Goal: Task Accomplishment & Management: Complete application form

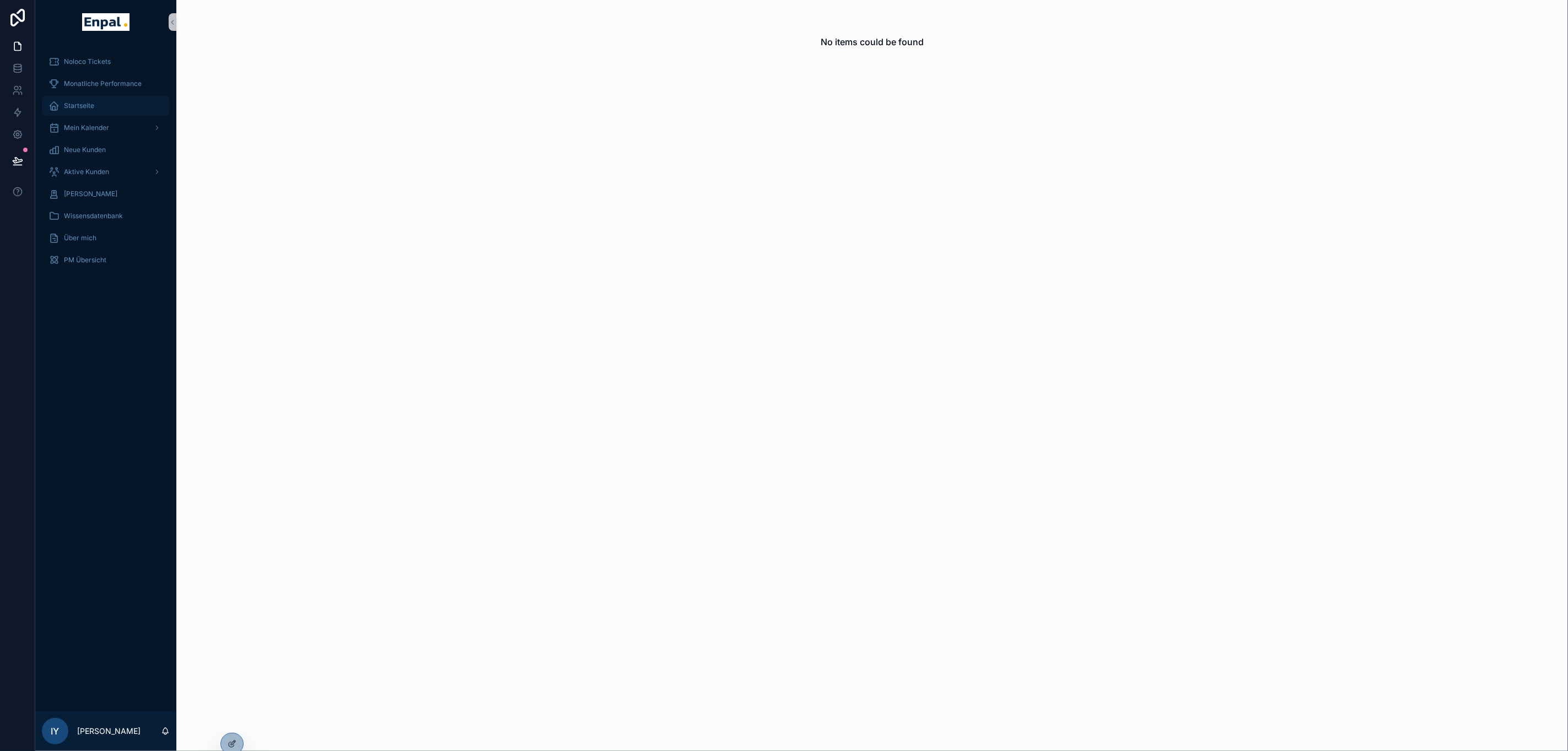
click at [103, 109] on div "Startseite" at bounding box center [106, 106] width 115 height 18
click at [231, 722] on icon at bounding box center [231, 722] width 4 height 2
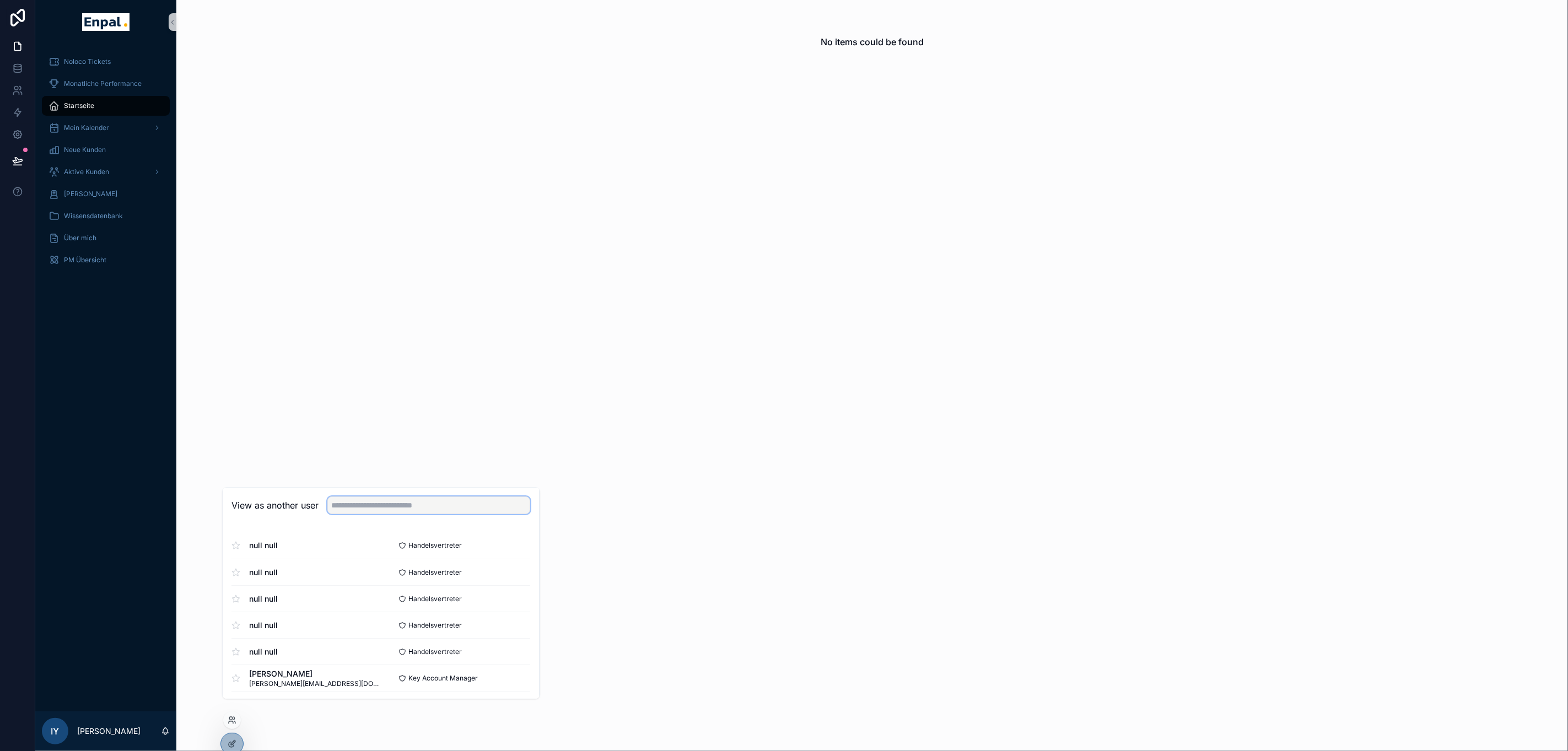
click at [382, 514] on input "text" at bounding box center [429, 506] width 203 height 18
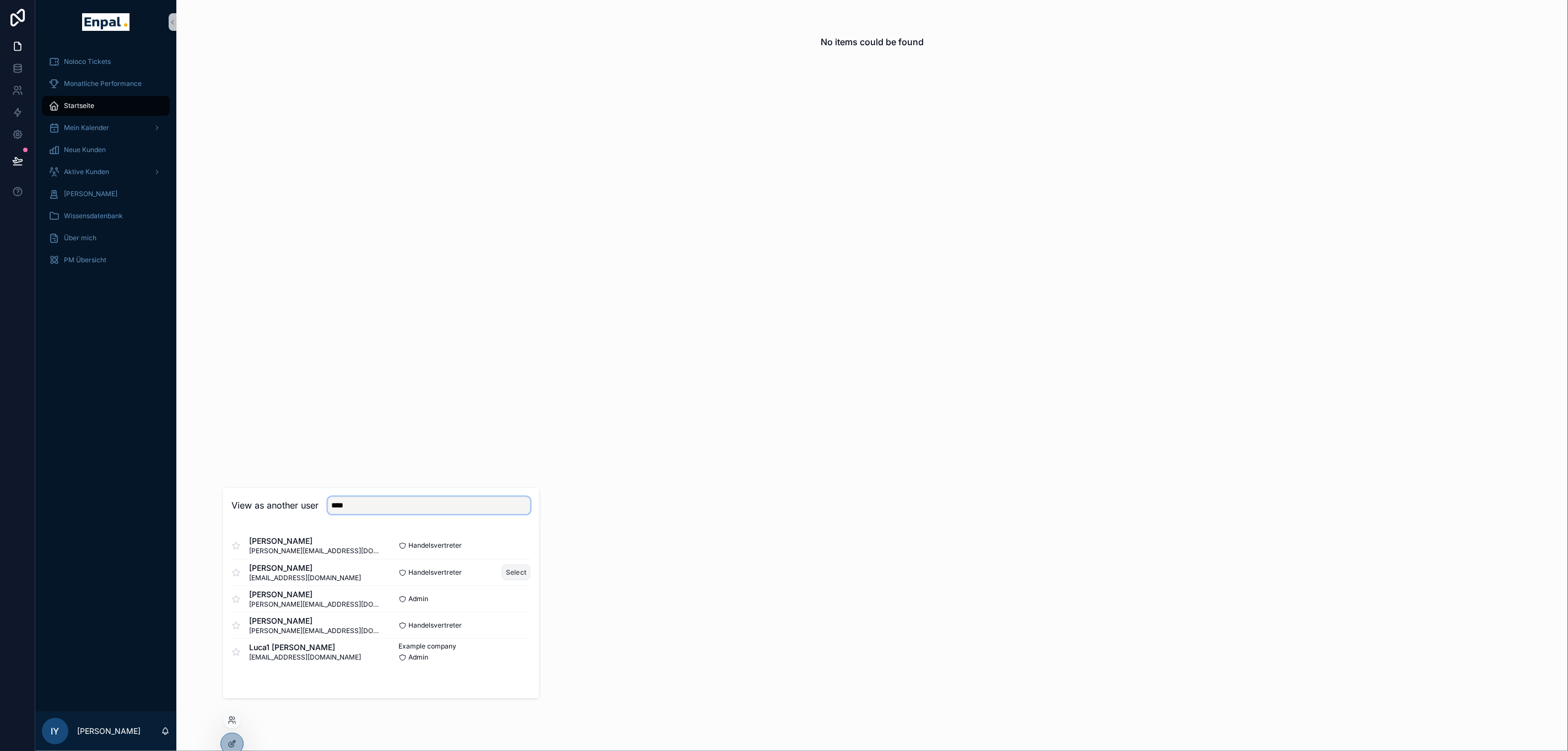
type input "****"
click at [503, 581] on button "Select" at bounding box center [516, 573] width 29 height 16
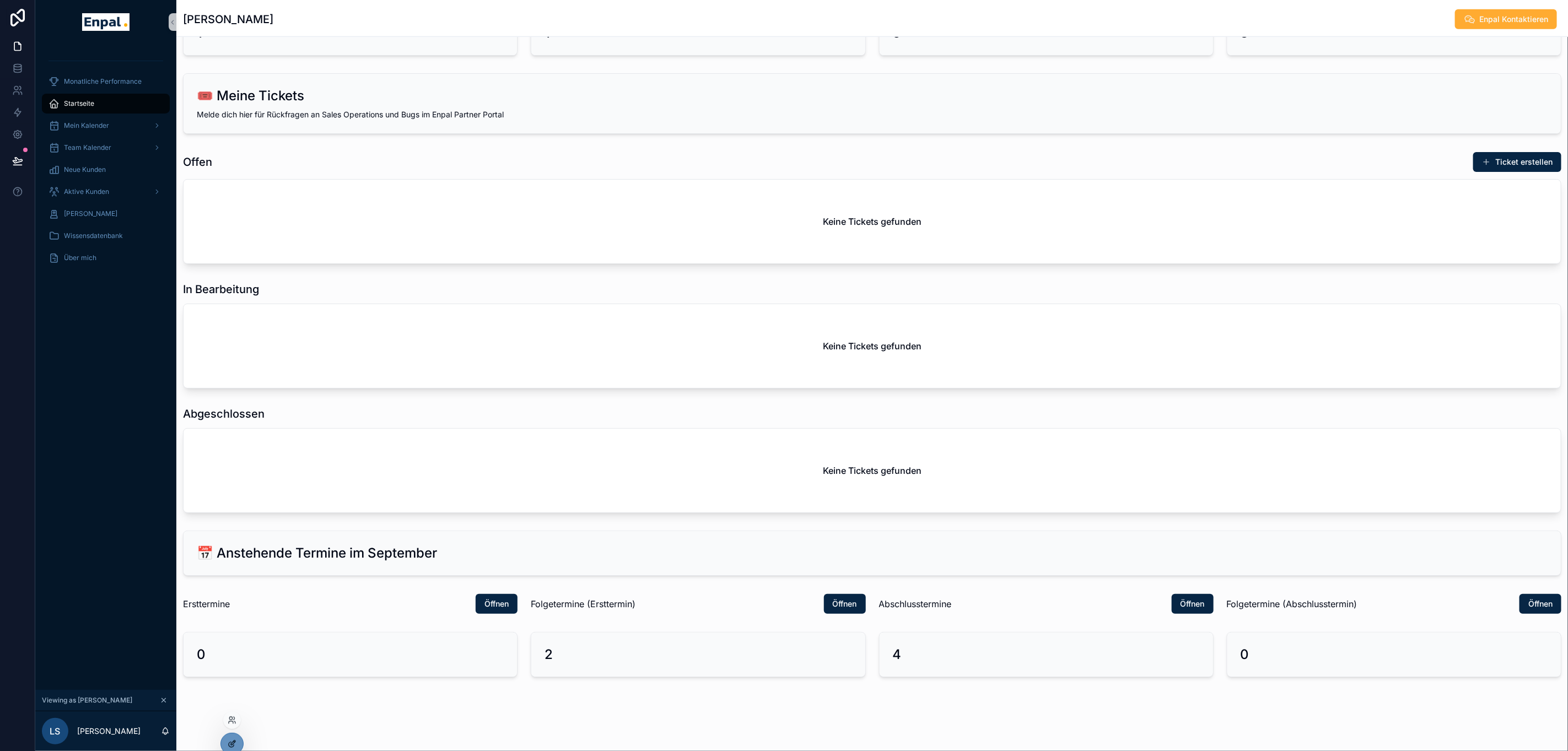
scroll to position [747, 0]
click at [233, 742] on icon at bounding box center [233, 743] width 4 height 4
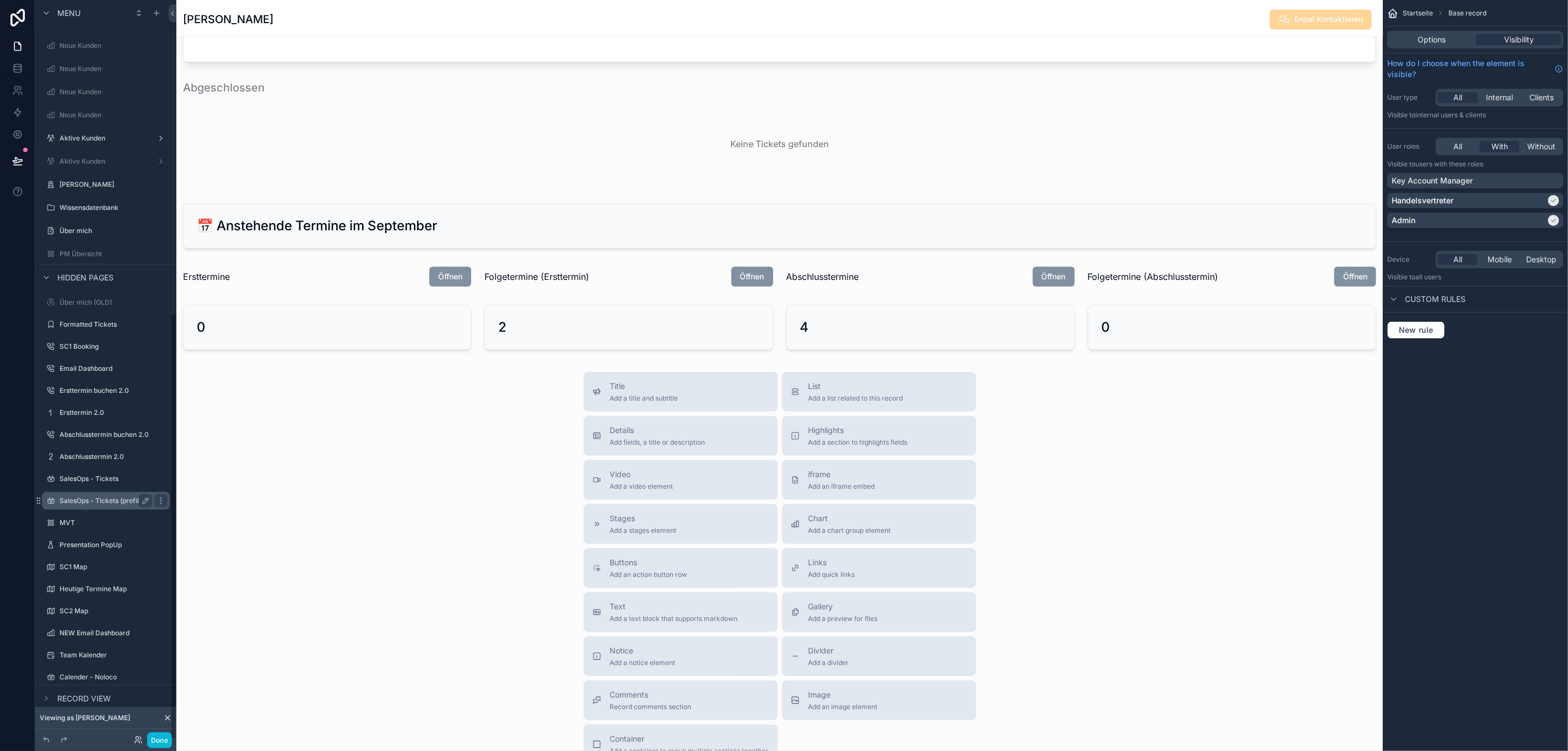
scroll to position [538, 0]
click at [78, 464] on label "SalesOps - Tickets" at bounding box center [104, 464] width 88 height 9
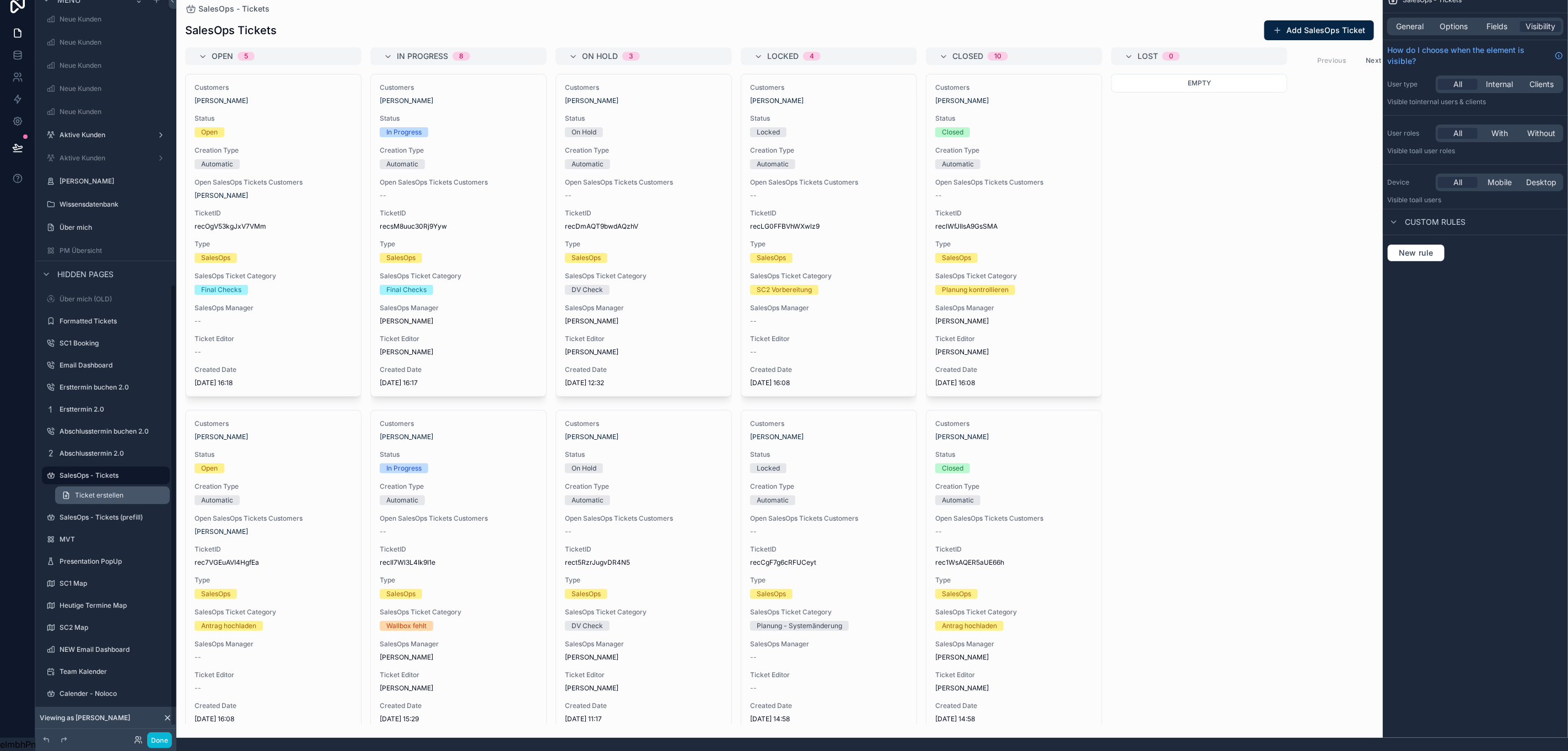
click at [105, 488] on link "Ticket erstellen" at bounding box center [113, 495] width 115 height 18
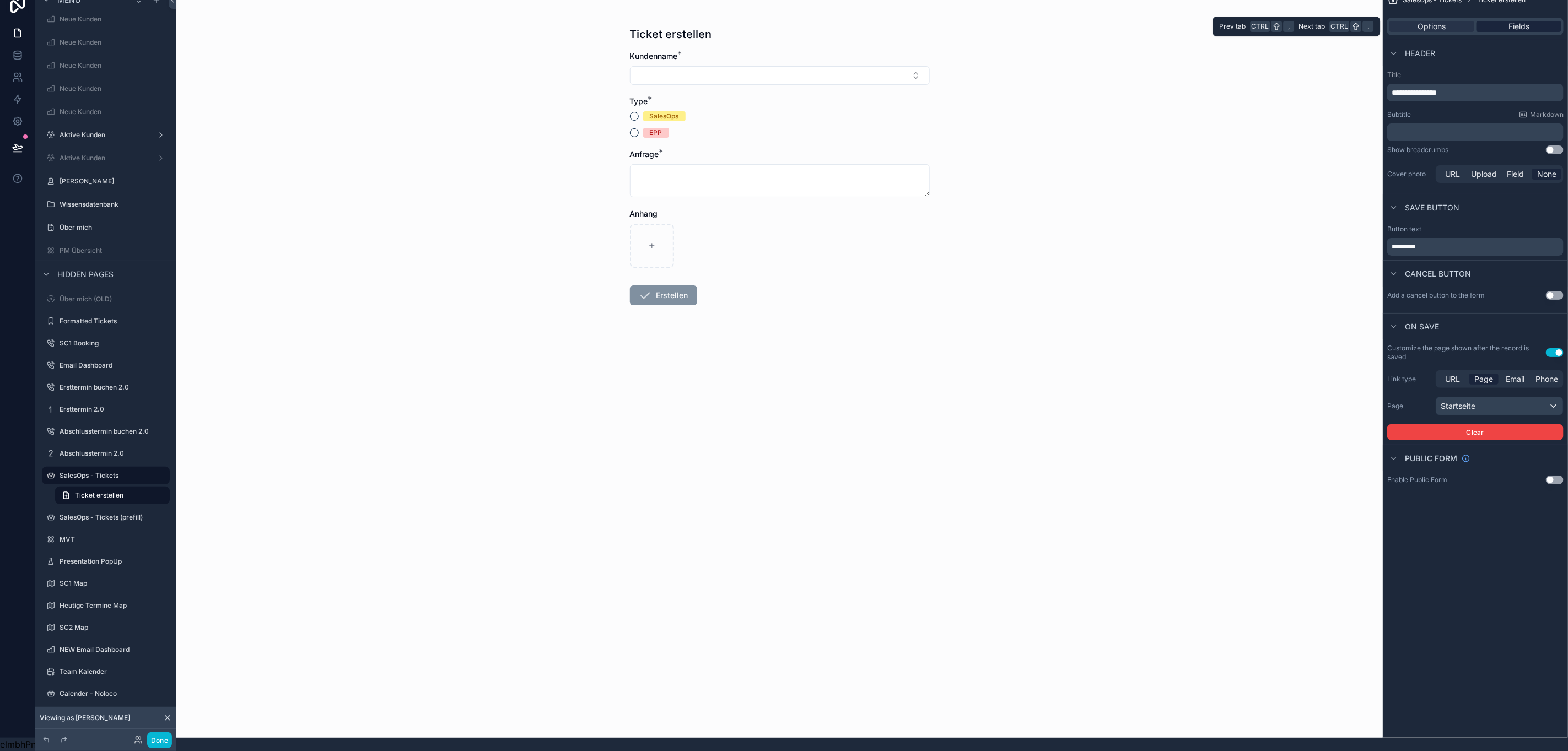
click at [1530, 21] on span "Fields" at bounding box center [1519, 26] width 21 height 11
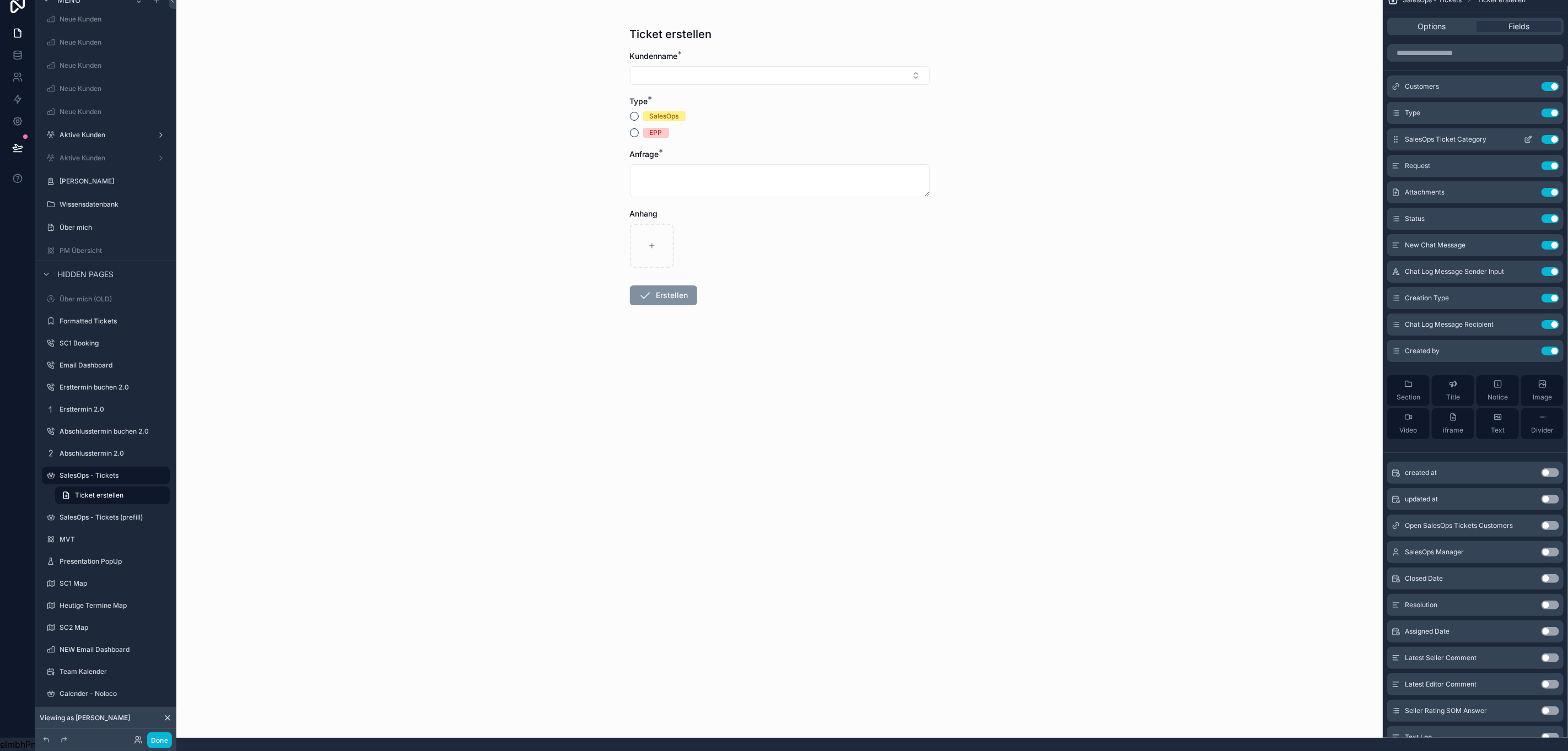
click at [1533, 135] on icon "scrollable content" at bounding box center [1529, 139] width 9 height 9
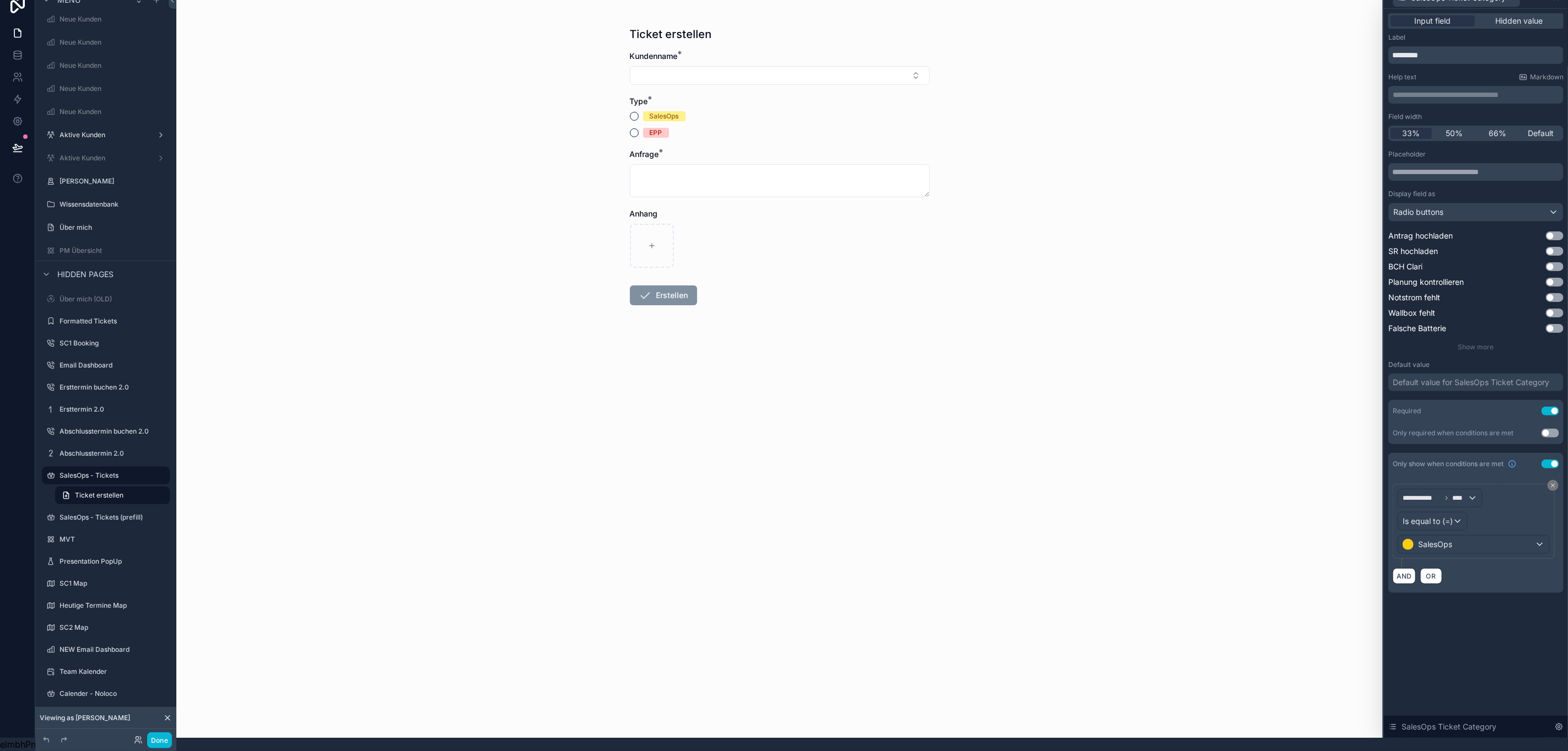
scroll to position [25, 12]
click at [1475, 343] on span "Show more" at bounding box center [1477, 346] width 36 height 8
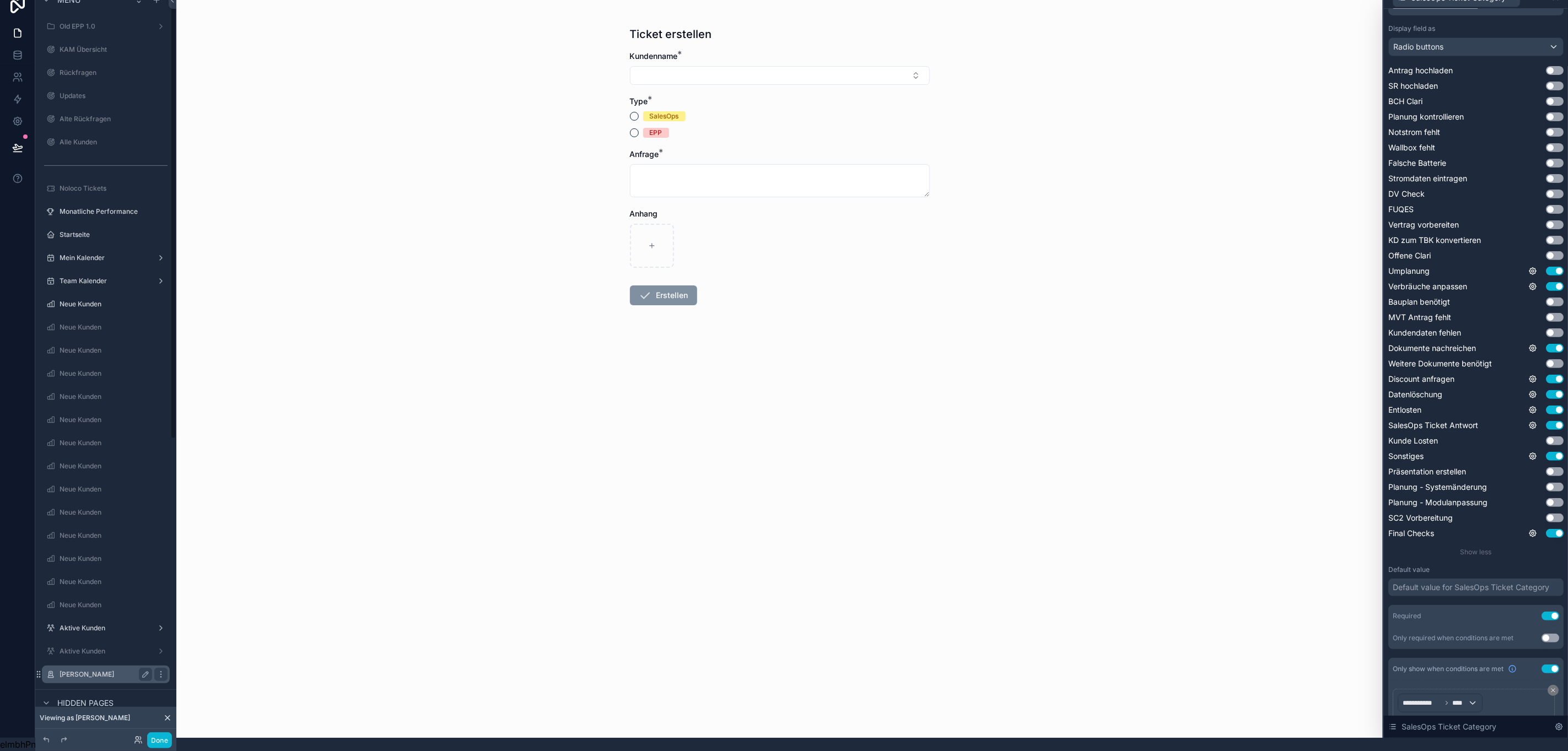
scroll to position [0, 12]
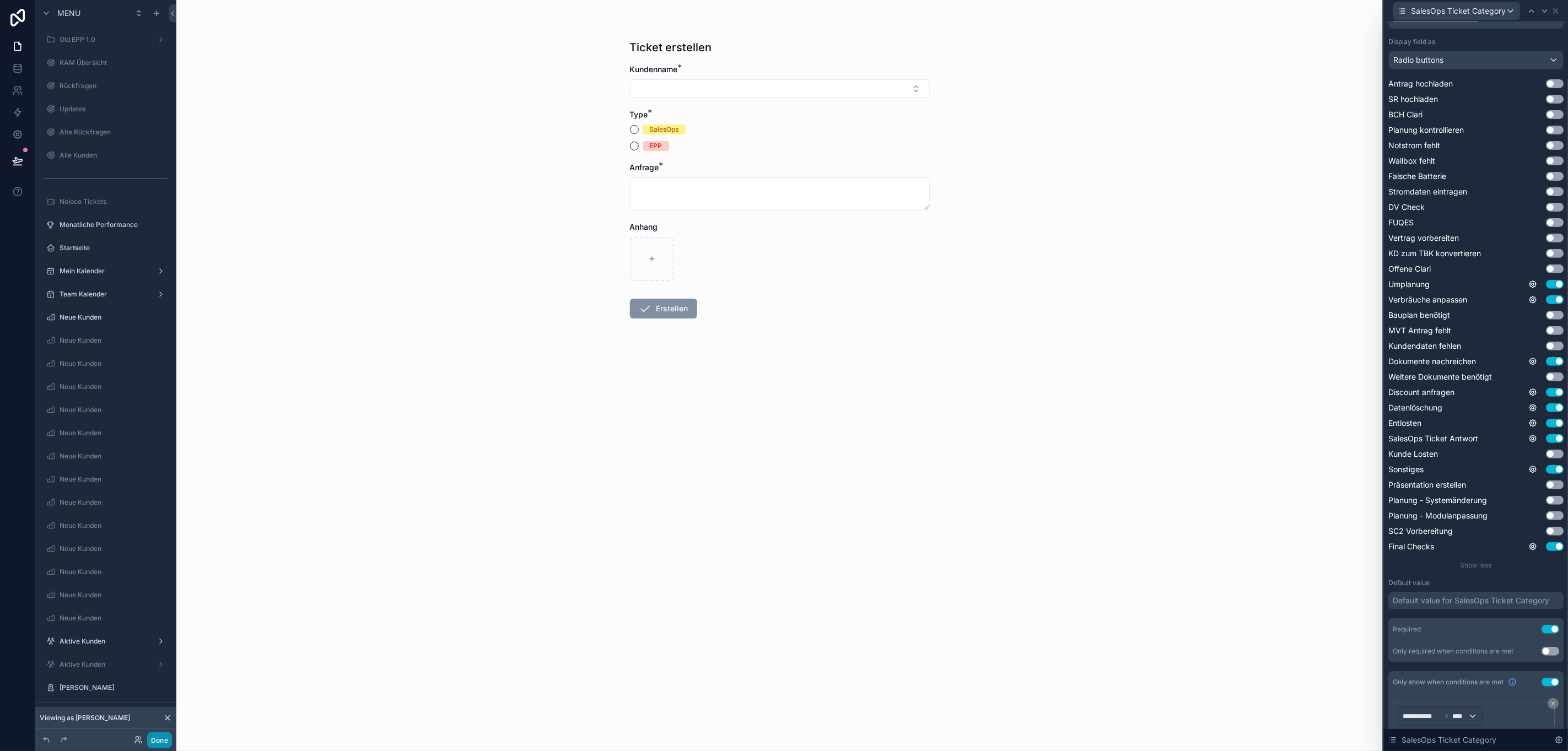
click at [152, 735] on button "Done" at bounding box center [160, 741] width 25 height 16
